Goal: Check status: Check status

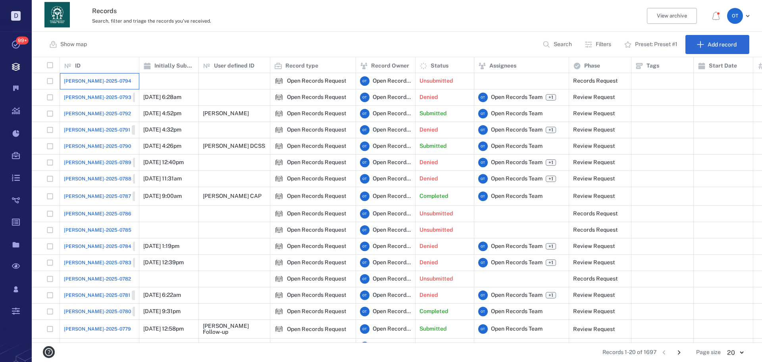
click at [85, 88] on div "[PERSON_NAME]-2025-0794" at bounding box center [99, 81] width 71 height 16
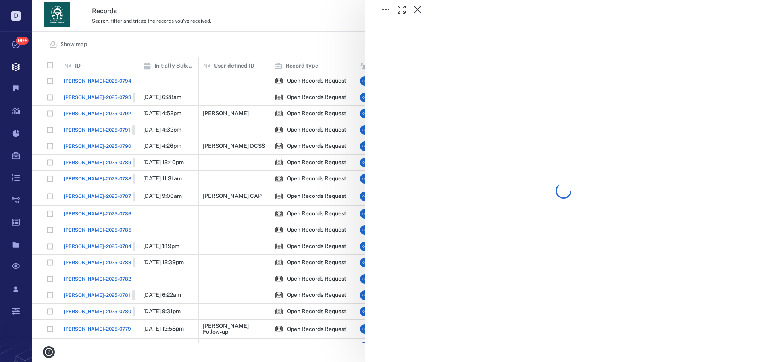
click at [186, 44] on div at bounding box center [397, 181] width 730 height 362
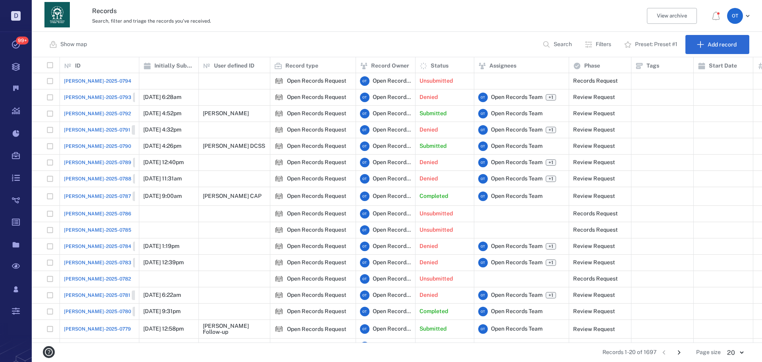
click at [92, 96] on span "[PERSON_NAME]-2025-0793" at bounding box center [97, 97] width 67 height 7
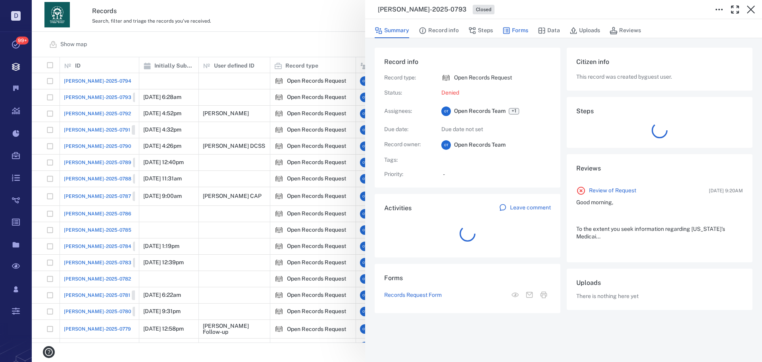
click at [511, 33] on button "Forms" at bounding box center [515, 30] width 26 height 15
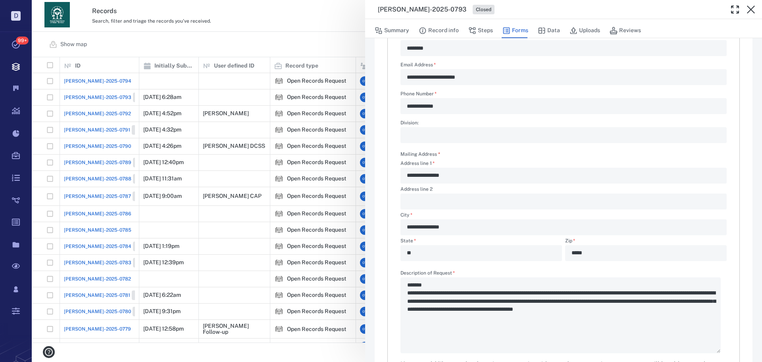
scroll to position [205, 0]
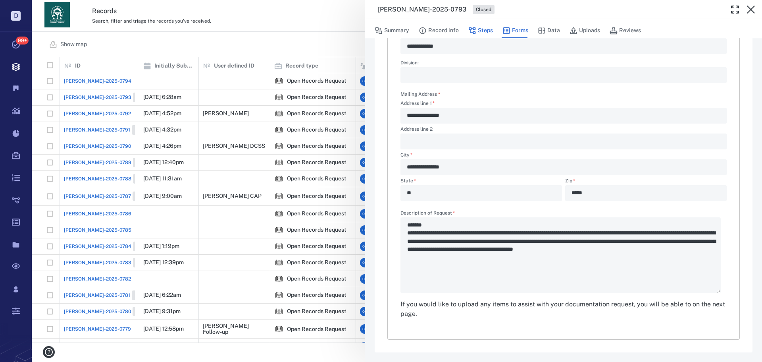
click at [481, 29] on button "Steps" at bounding box center [480, 30] width 25 height 15
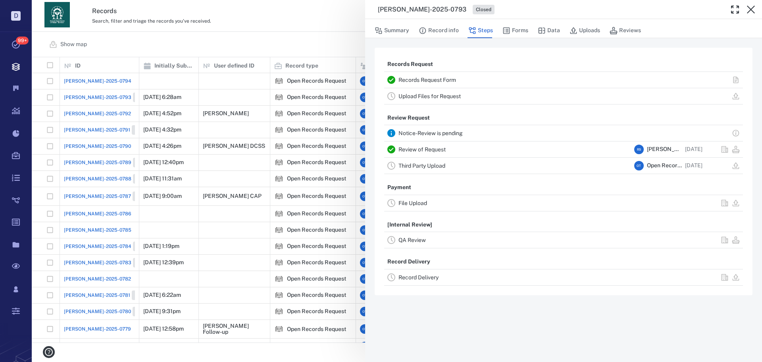
click at [431, 149] on link "Review of Request" at bounding box center [421, 149] width 47 height 6
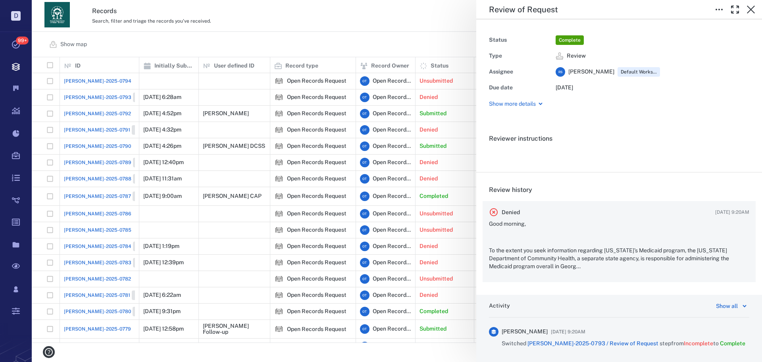
click at [581, 236] on p at bounding box center [619, 237] width 260 height 8
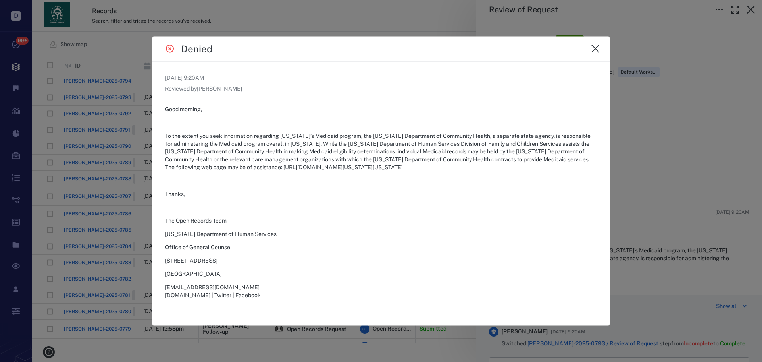
click at [640, 120] on div at bounding box center [381, 181] width 762 height 362
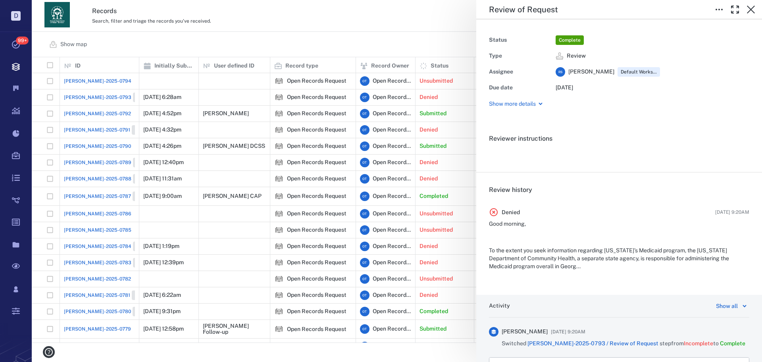
click at [365, 21] on div "Review of Request Status Complete Type Review Assignee R S Rochelle Stembridge …" at bounding box center [397, 181] width 730 height 362
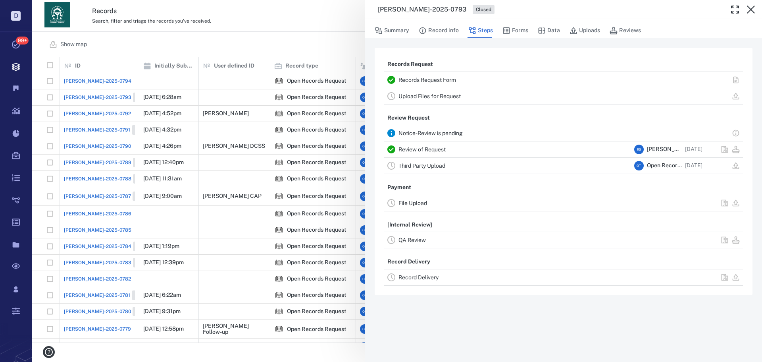
drag, startPoint x: 273, startPoint y: 31, endPoint x: 121, endPoint y: 1, distance: 154.9
click at [274, 31] on div "ORR-2025-0793 Closed Summary Record info Steps Forms Data Uploads Reviews Recor…" at bounding box center [397, 181] width 730 height 362
